Goal: Register for event/course

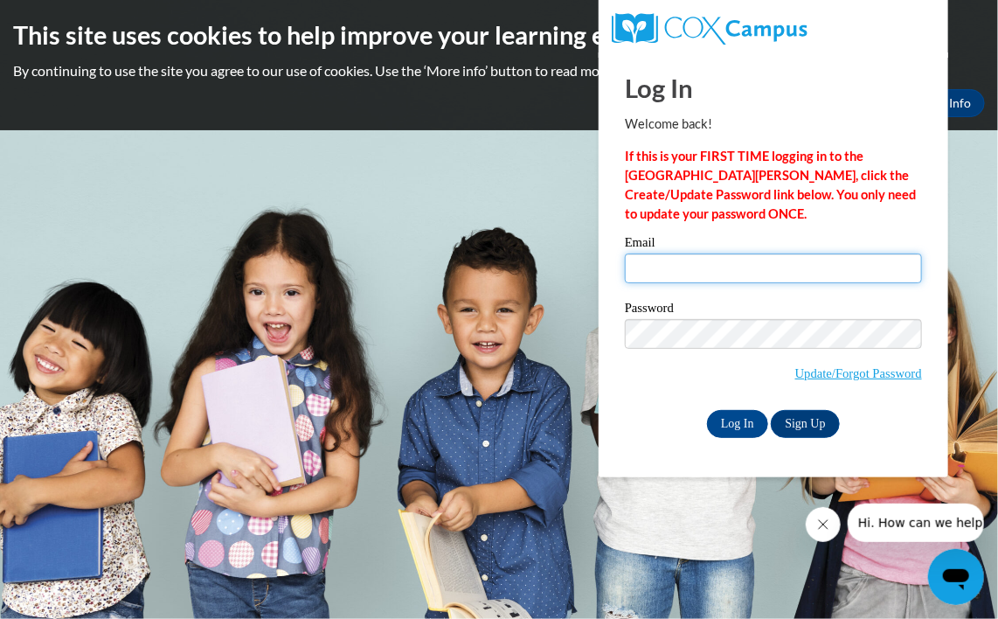
click at [724, 267] on input "Email" at bounding box center [773, 268] width 297 height 30
click at [556, 383] on body "This site uses cookies to help improve your learning experience. By continuing …" at bounding box center [499, 309] width 998 height 619
click at [824, 138] on div "Welcome back! If this is your FIRST TIME logging in to the NEW Cox Campus, clic…" at bounding box center [773, 168] width 297 height 109
click at [682, 260] on input "Email" at bounding box center [773, 268] width 297 height 30
type input "tyleighaowens14@gmail.com"
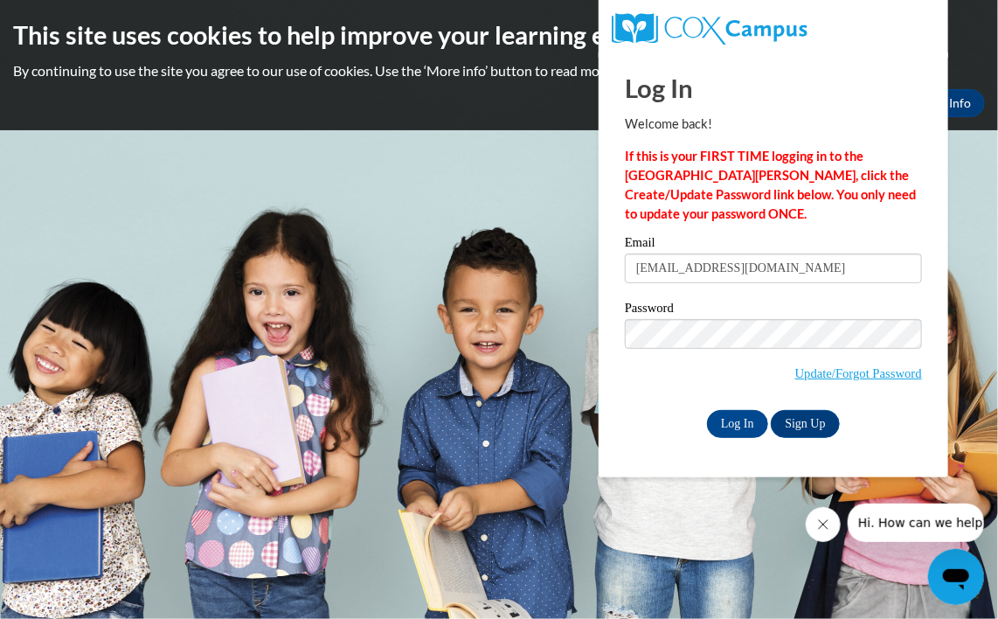
click at [899, 311] on label "Password" at bounding box center [773, 309] width 297 height 17
click at [896, 315] on label "Password" at bounding box center [773, 309] width 297 height 17
click at [707, 410] on input "Log In" at bounding box center [737, 424] width 61 height 28
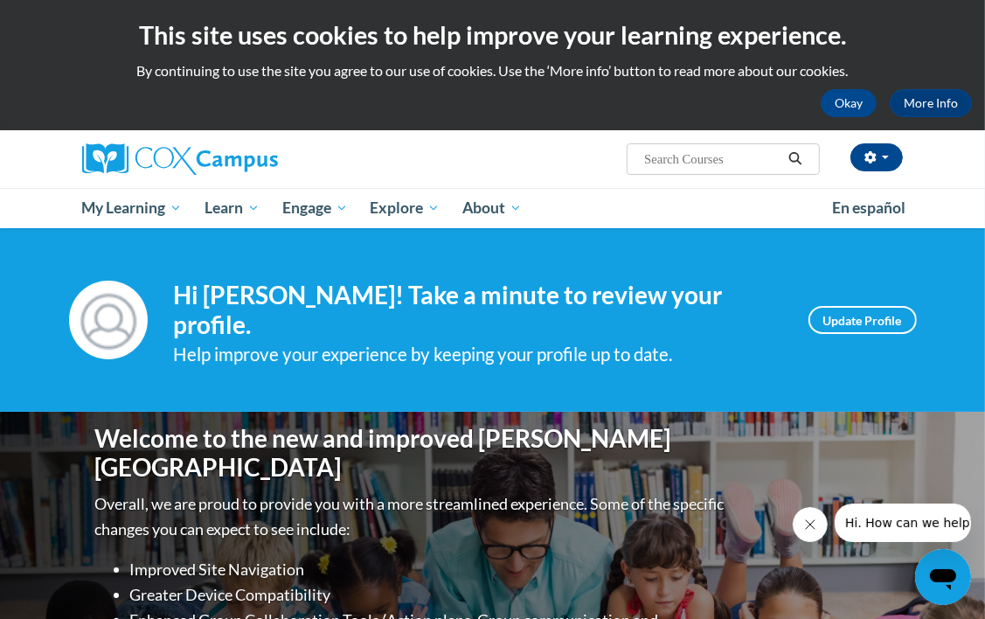
click at [731, 166] on input "Search..." at bounding box center [712, 159] width 140 height 21
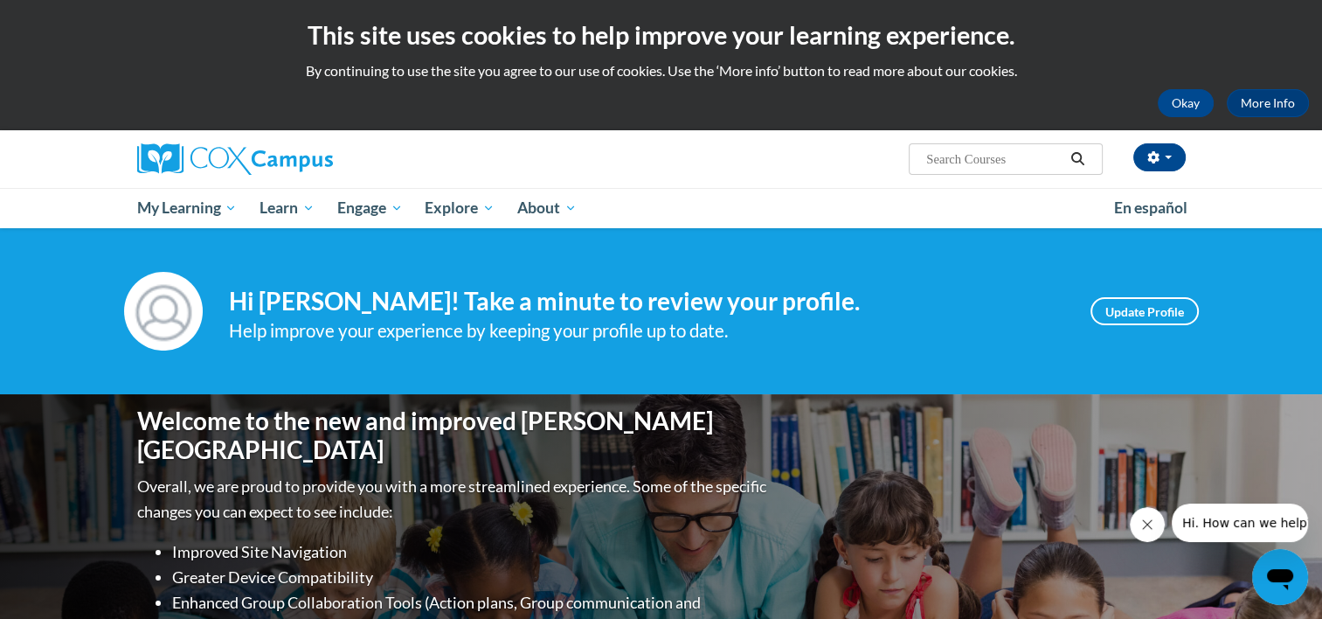
click at [984, 168] on input "Search..." at bounding box center [995, 159] width 140 height 21
type input "power of language"
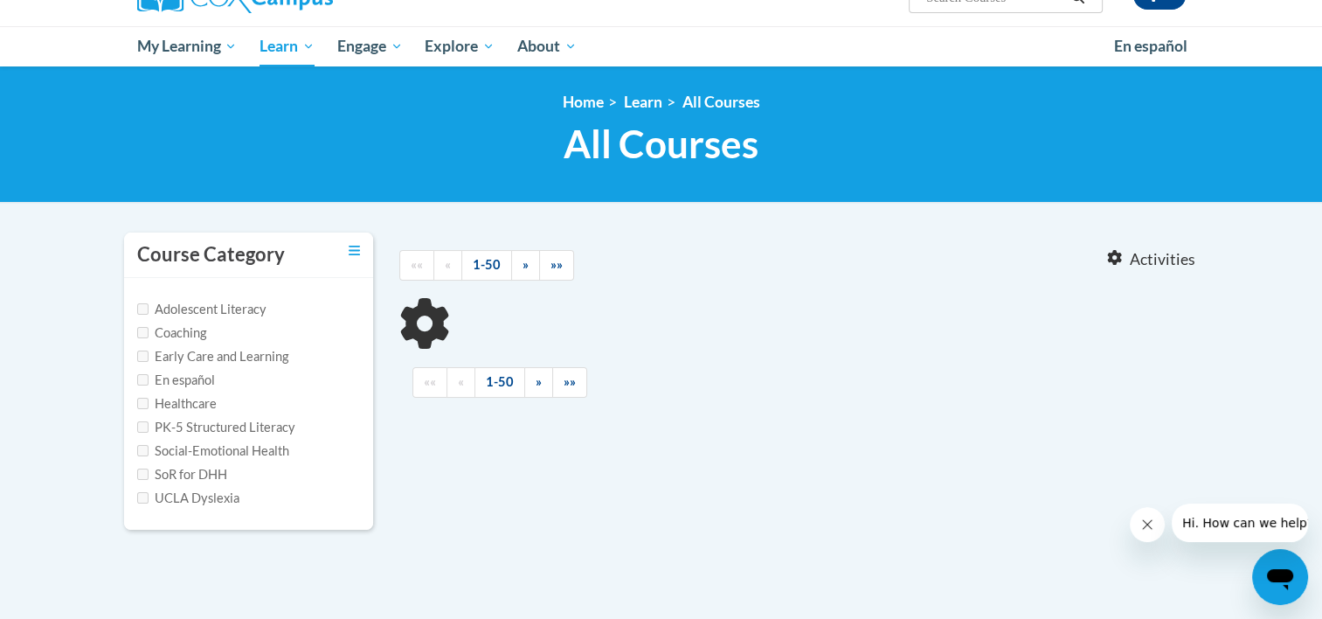
type input "power of language"
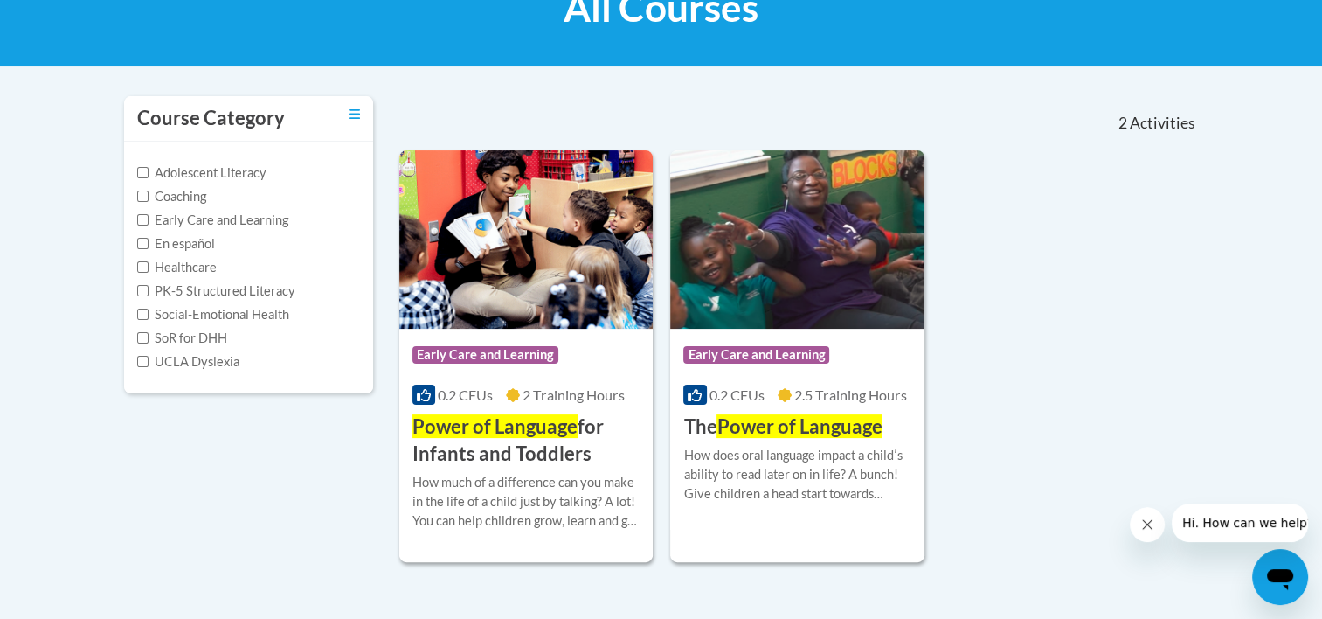
scroll to position [300, 0]
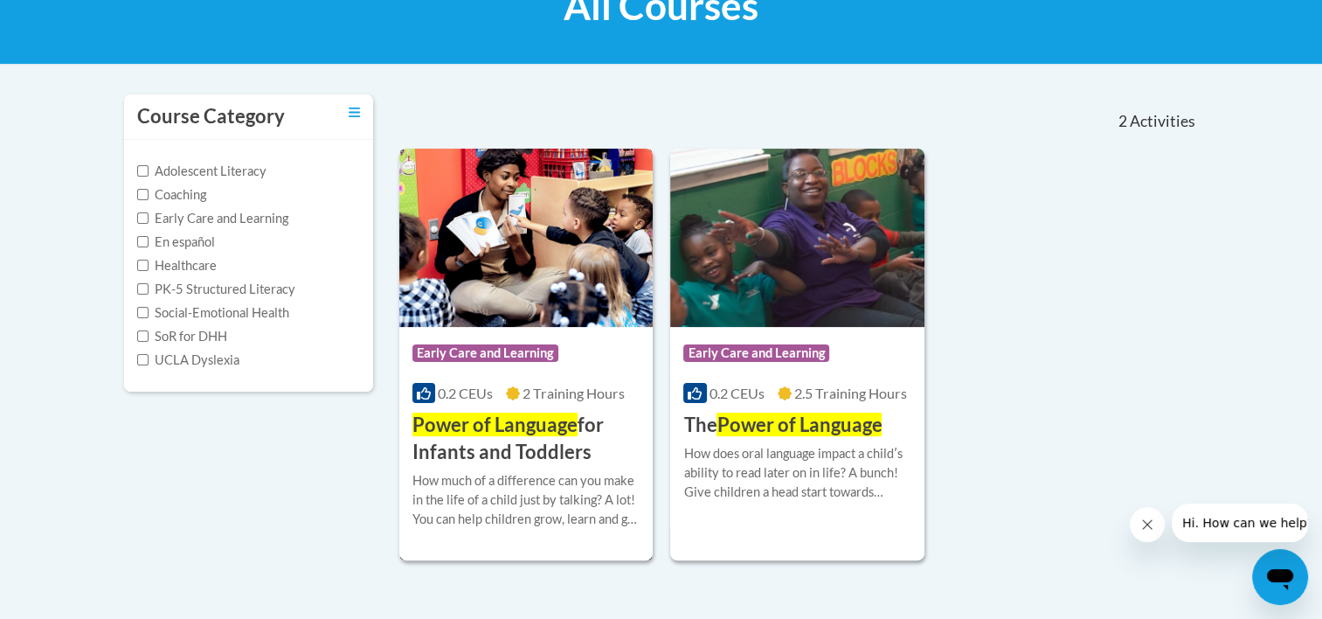
click at [462, 451] on h3 "Power of Language for Infants and Toddlers" at bounding box center [526, 439] width 228 height 54
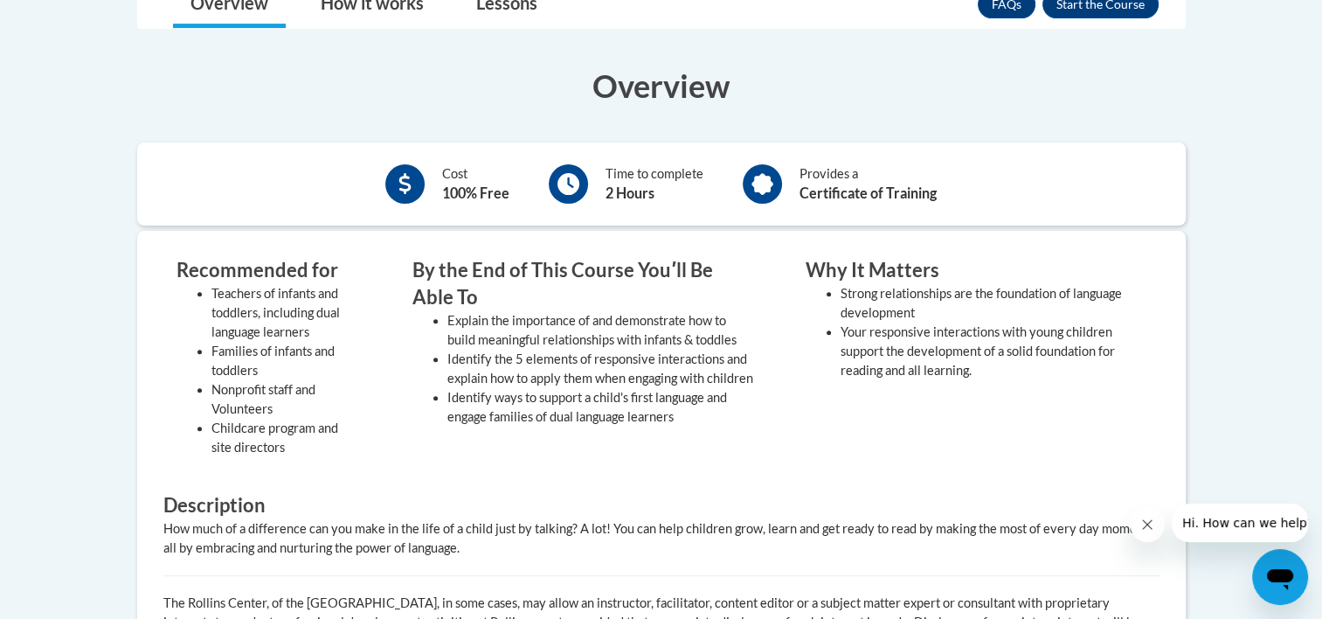
scroll to position [538, 0]
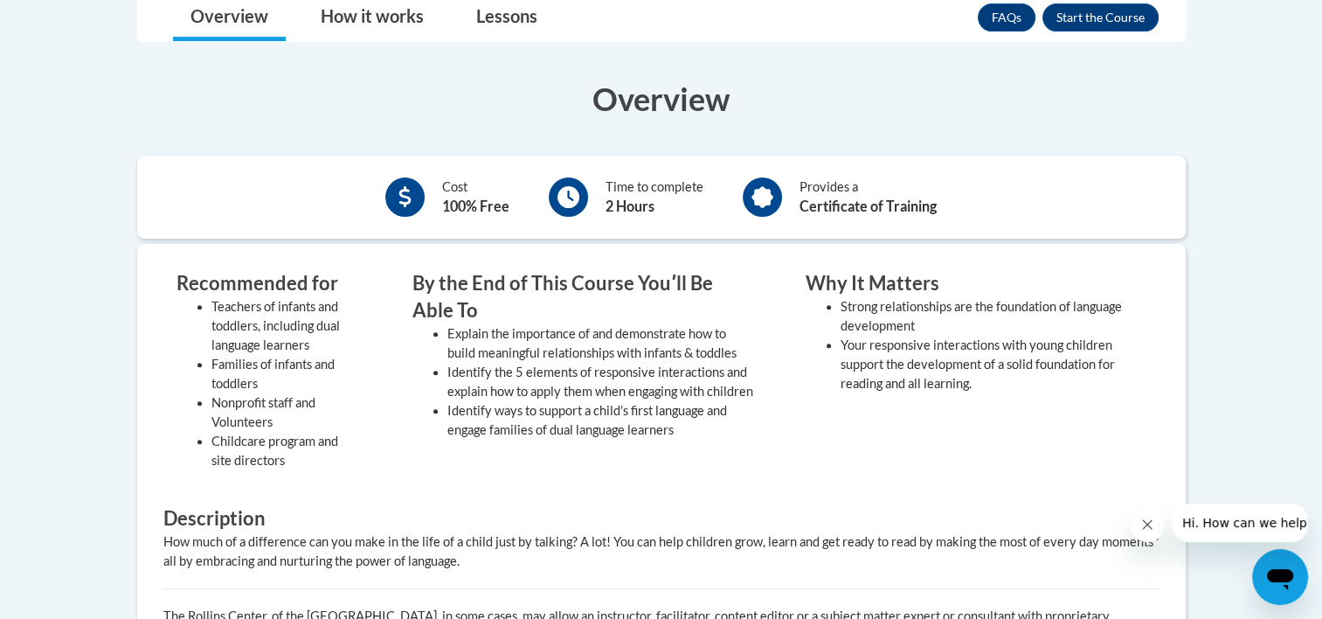
click at [1103, 26] on button "Enroll" at bounding box center [1101, 17] width 116 height 28
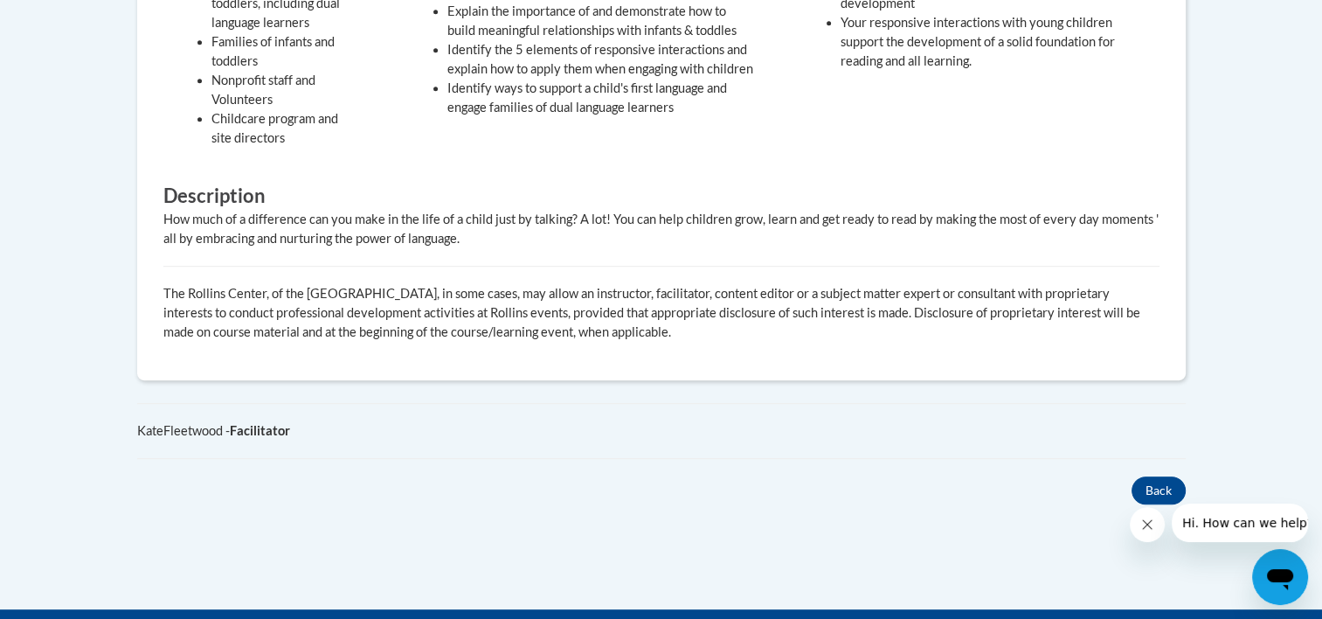
scroll to position [863, 0]
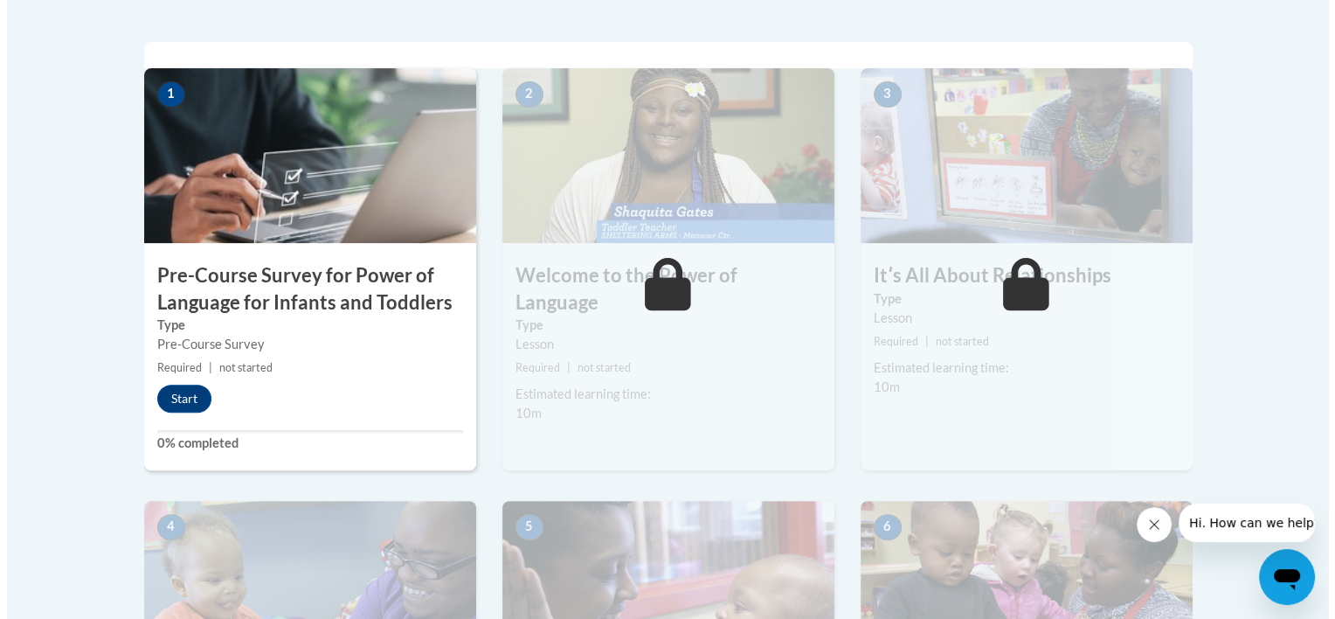
scroll to position [546, 0]
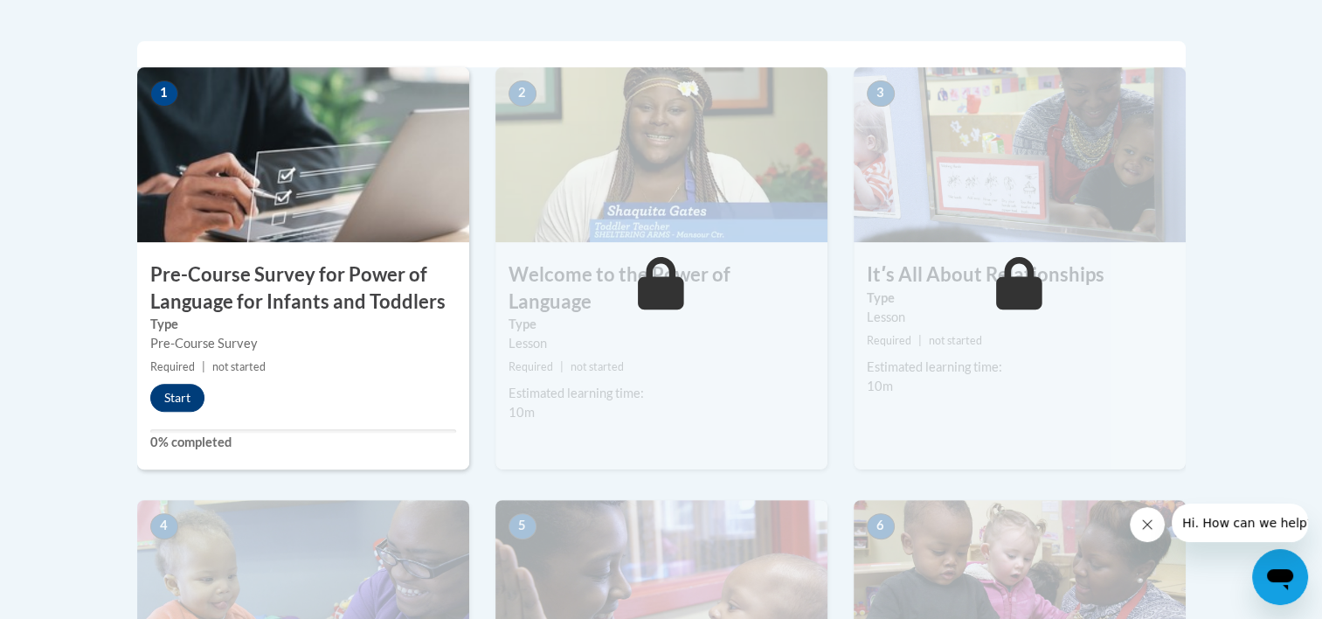
click at [183, 392] on button "Start" at bounding box center [177, 398] width 54 height 28
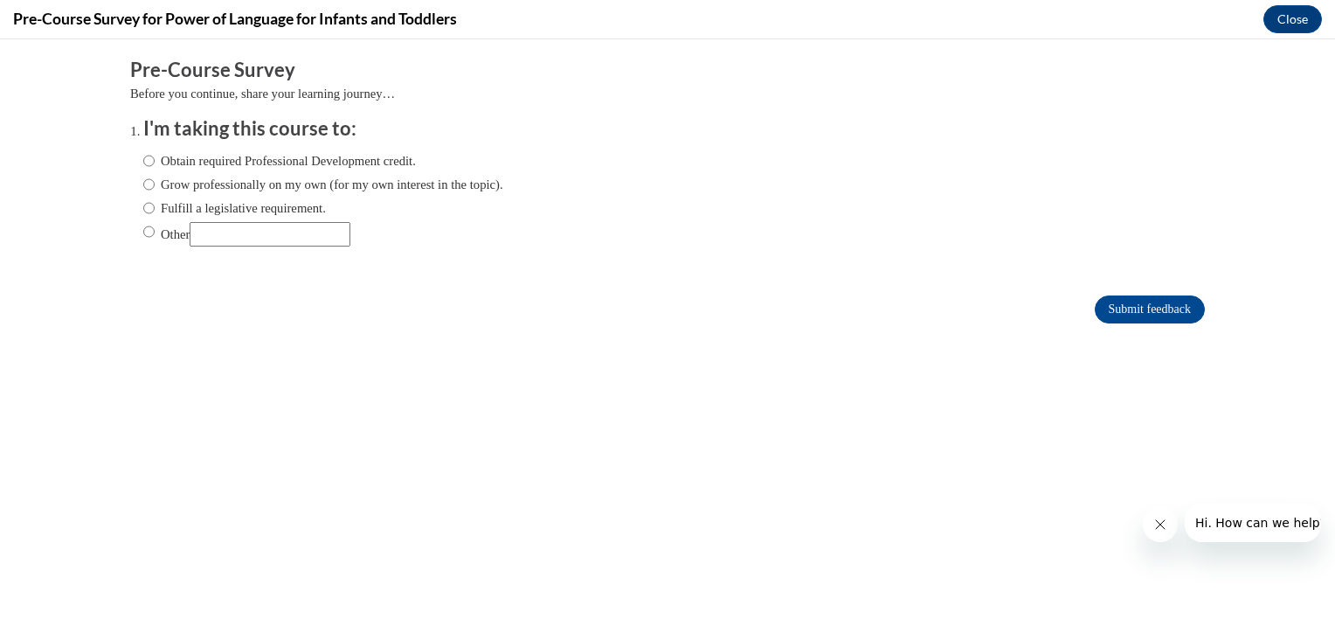
scroll to position [0, 0]
click at [197, 166] on label "Obtain required Professional Development credit." at bounding box center [279, 160] width 273 height 19
click at [155, 166] on input "Obtain required Professional Development credit." at bounding box center [148, 160] width 11 height 19
radio input "true"
click at [147, 177] on label "Grow professionally on my own (for my own interest in the topic)." at bounding box center [323, 184] width 360 height 19
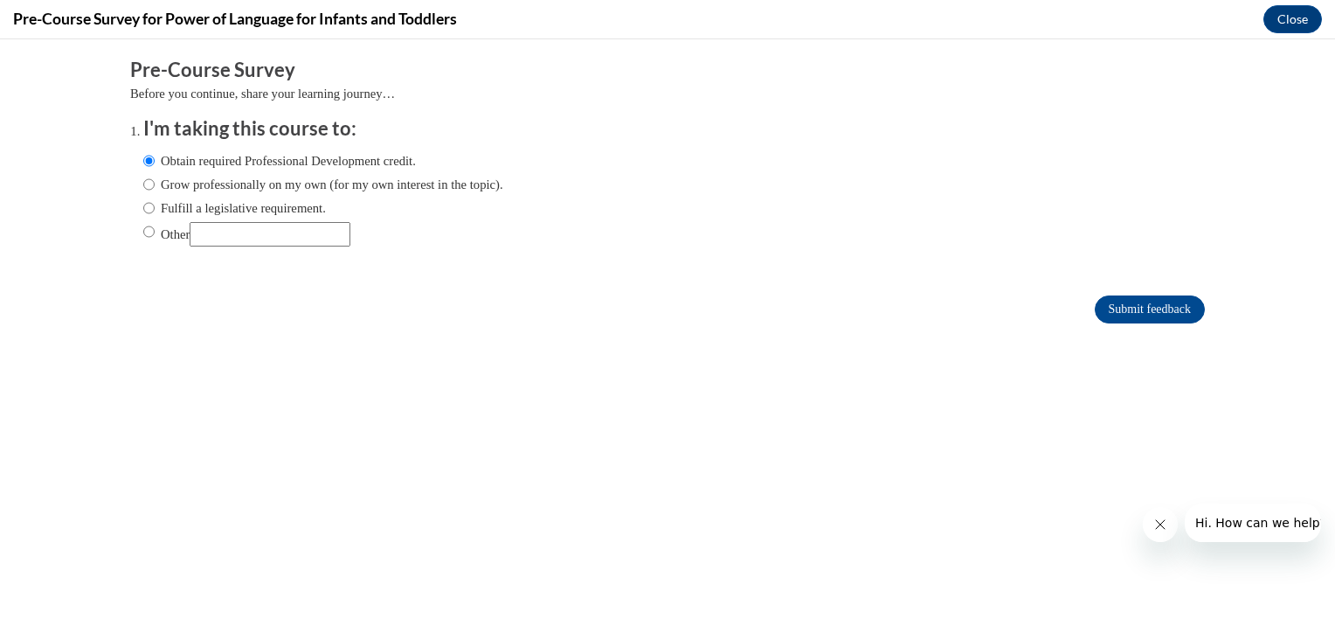
click at [147, 177] on input "Grow professionally on my own (for my own interest in the topic)." at bounding box center [148, 184] width 11 height 19
radio input "true"
click at [130, 163] on ol "I'm taking this course to: Obtain required Professional Development credit. Gro…" at bounding box center [667, 194] width 1075 height 158
click at [209, 159] on label "Obtain required Professional Development credit." at bounding box center [279, 160] width 273 height 19
click at [155, 159] on input "Obtain required Professional Development credit." at bounding box center [148, 160] width 11 height 19
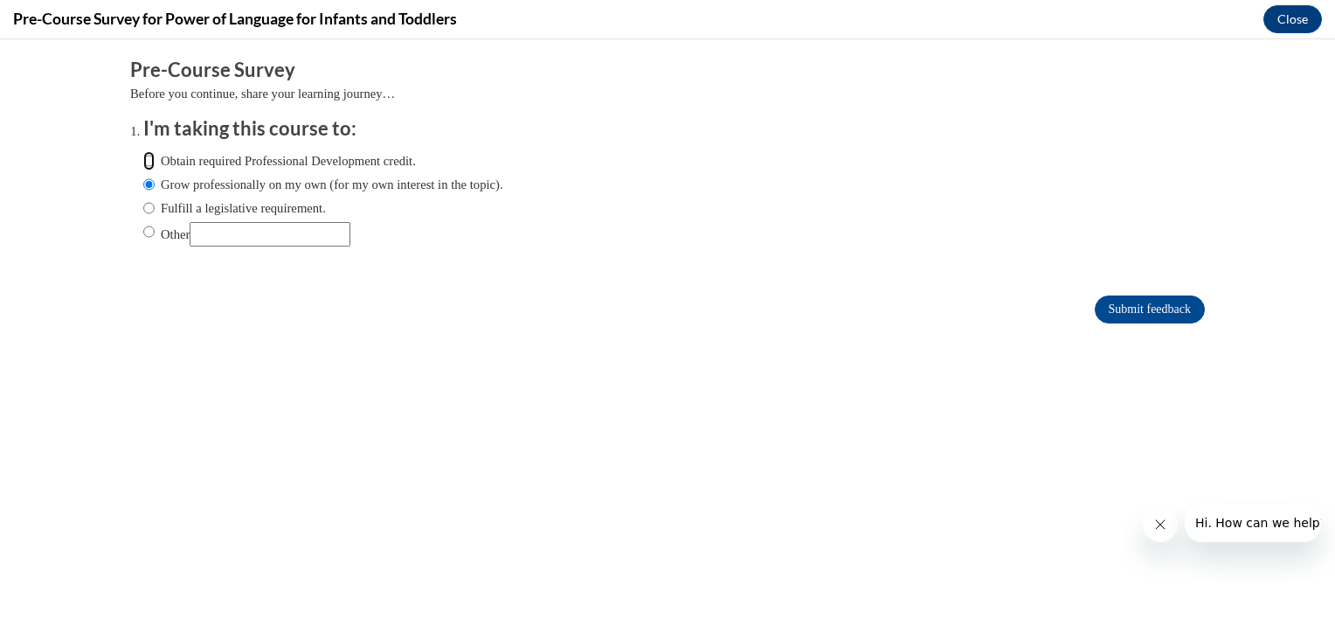
radio input "true"
click at [1112, 317] on input "Submit feedback" at bounding box center [1150, 309] width 110 height 28
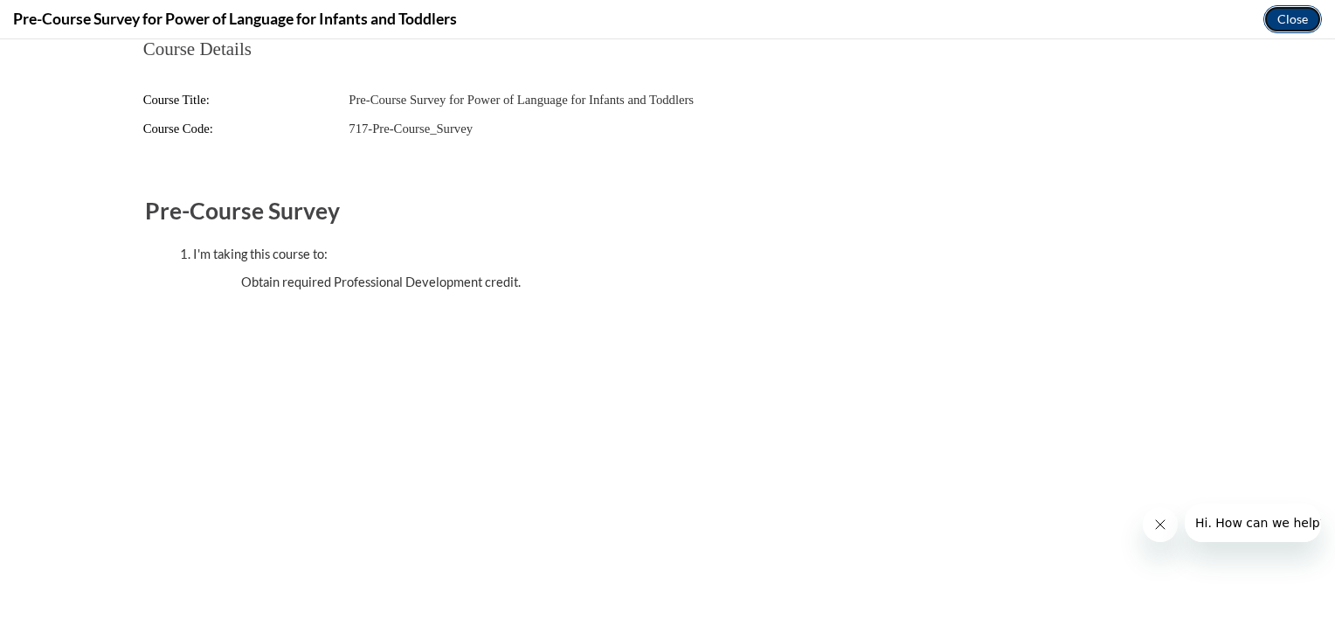
click at [1285, 21] on button "Close" at bounding box center [1293, 19] width 59 height 28
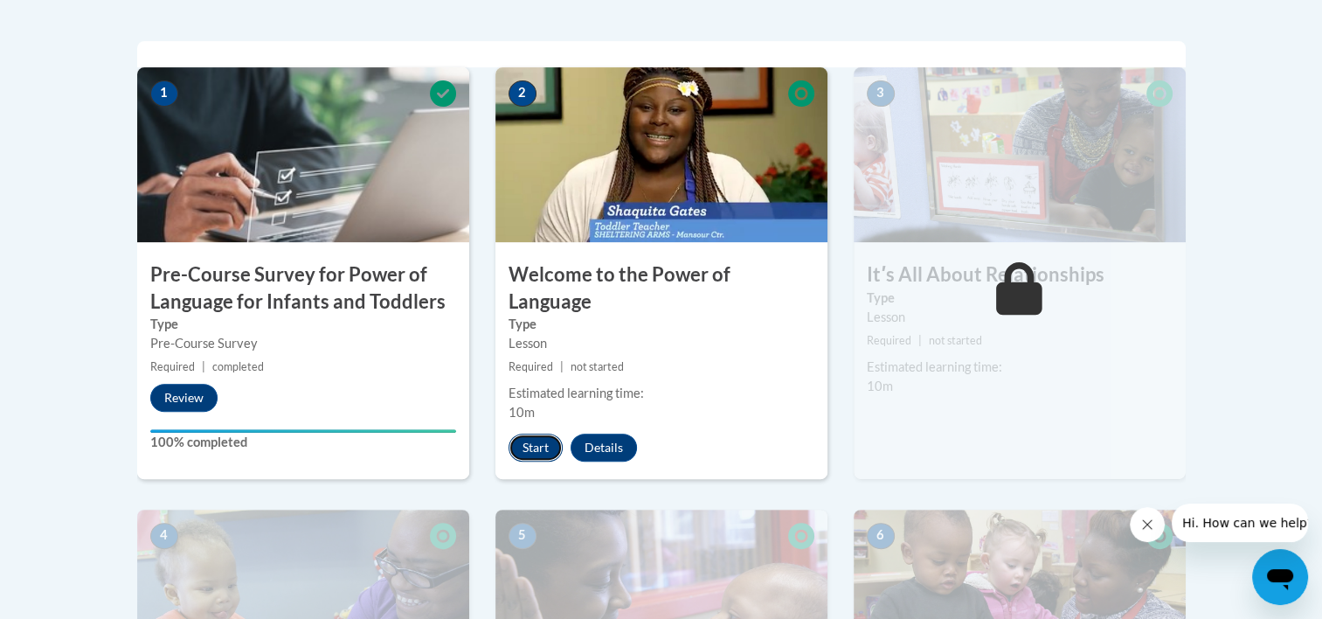
click at [530, 433] on button "Start" at bounding box center [536, 447] width 54 height 28
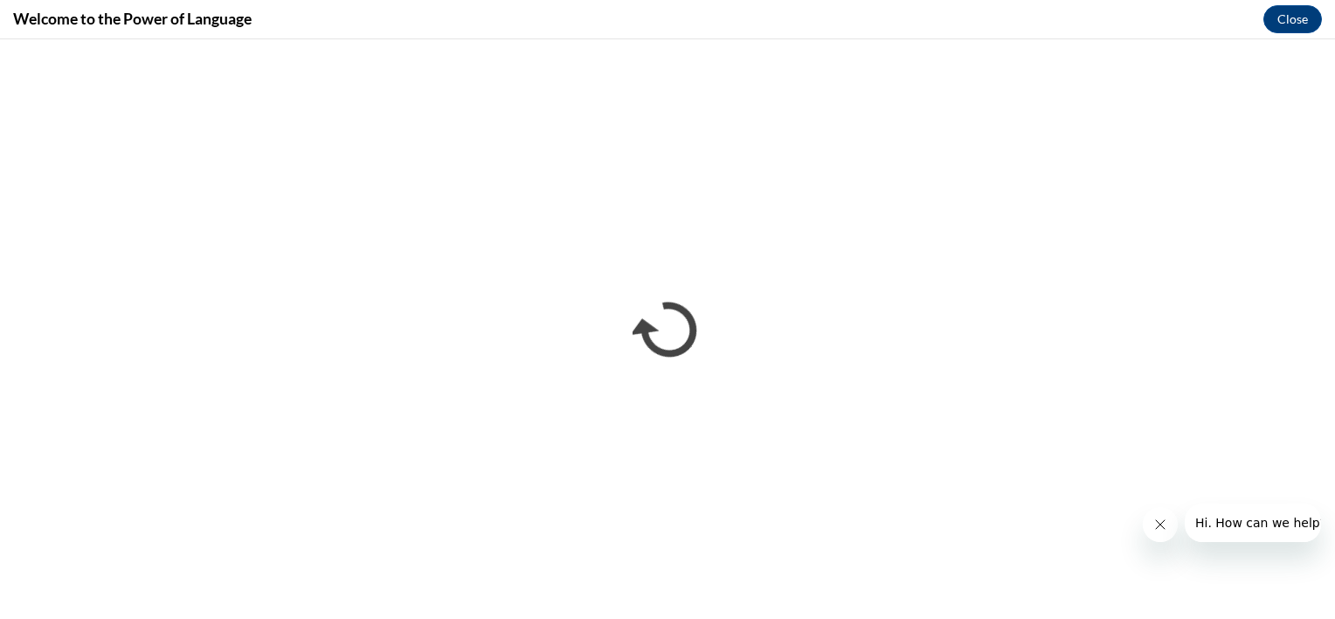
click at [1159, 507] on button "Close message from company" at bounding box center [1159, 524] width 35 height 35
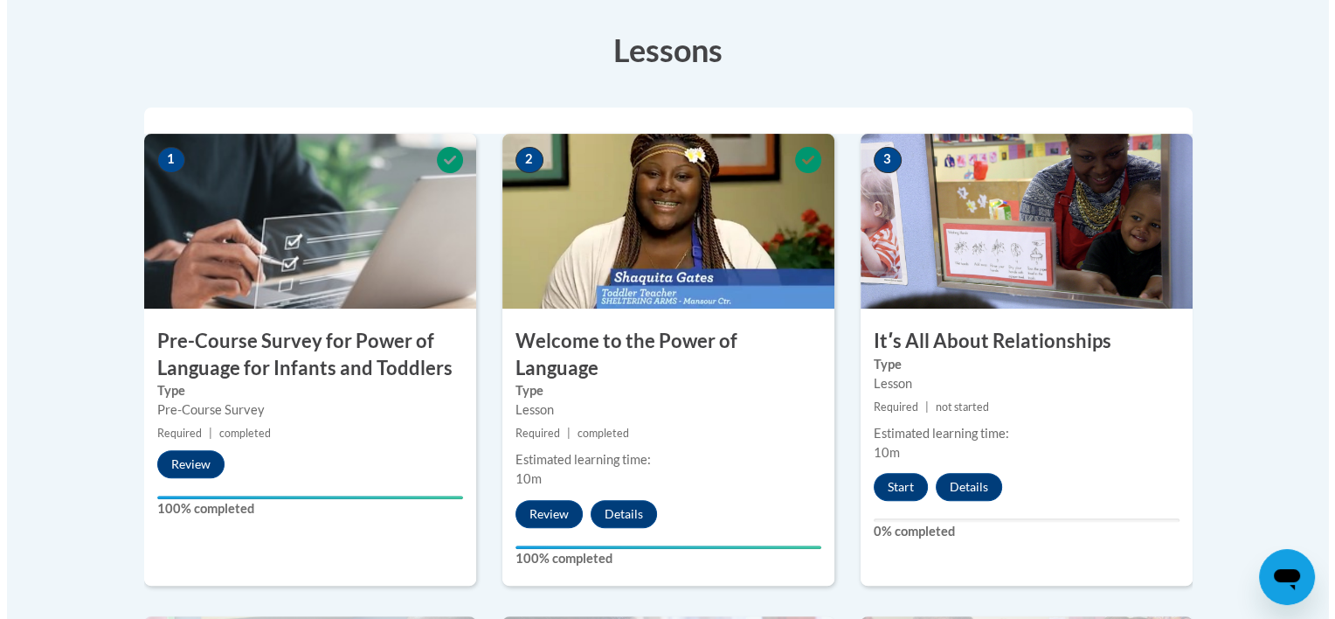
scroll to position [489, 0]
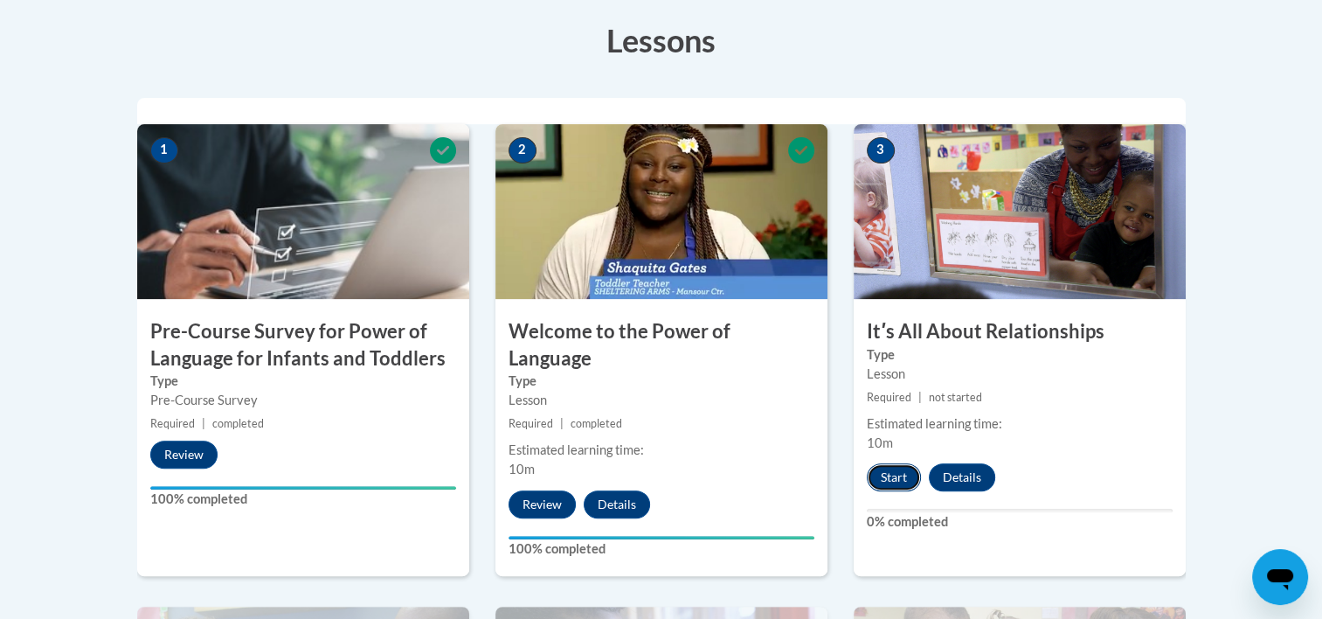
click at [892, 466] on button "Start" at bounding box center [894, 477] width 54 height 28
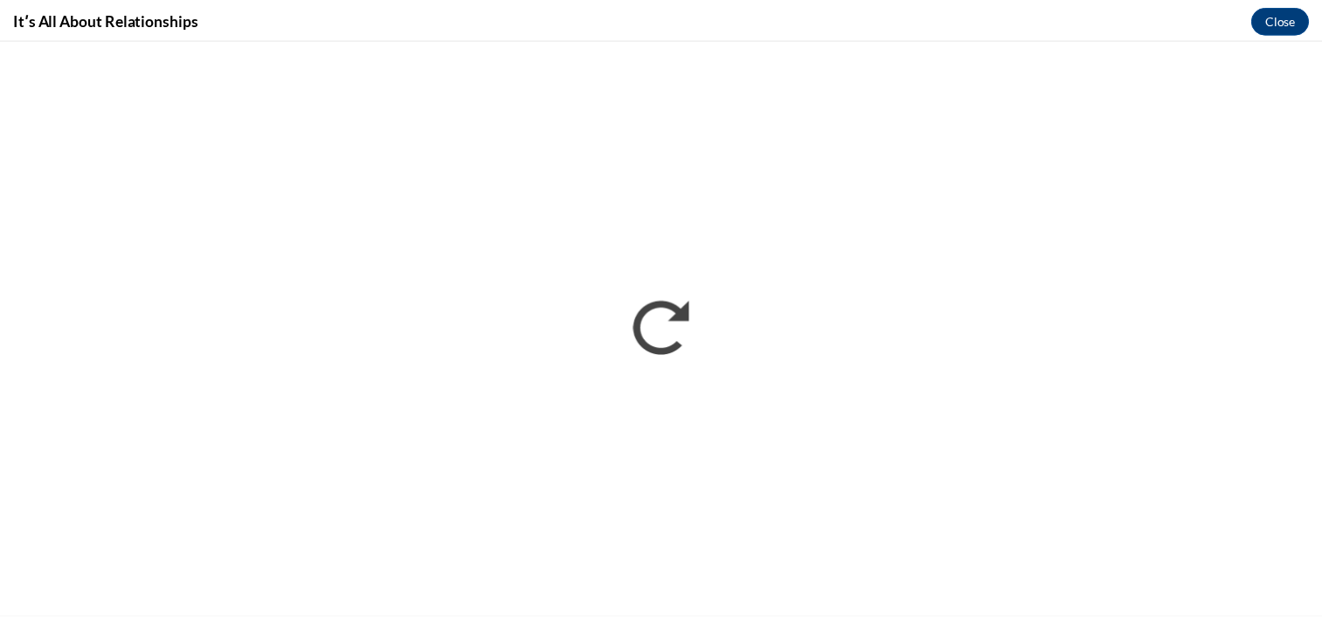
scroll to position [0, 0]
